Goal: Information Seeking & Learning: Learn about a topic

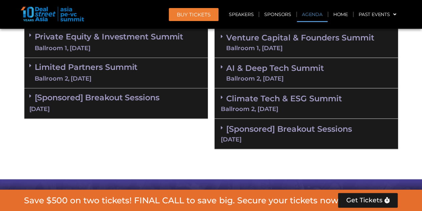
scroll to position [451, 0]
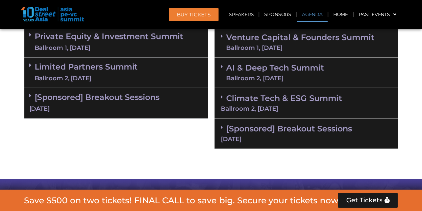
click at [59, 96] on link "[Sponsored] Breakout Sessions 10 Sept" at bounding box center [116, 102] width 174 height 21
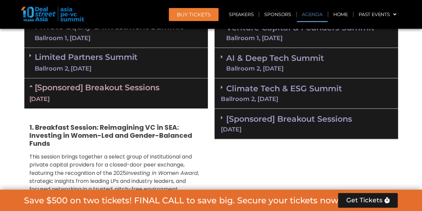
scroll to position [472, 0]
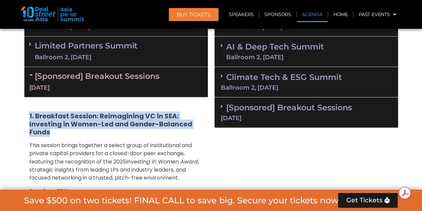
drag, startPoint x: 28, startPoint y: 113, endPoint x: 65, endPoint y: 131, distance: 41.5
copy strong "1. Breakfast Session: Reimagining VC in SEA: Investing in Women-Led and Gender-…"
